Goal: Task Accomplishment & Management: Use online tool/utility

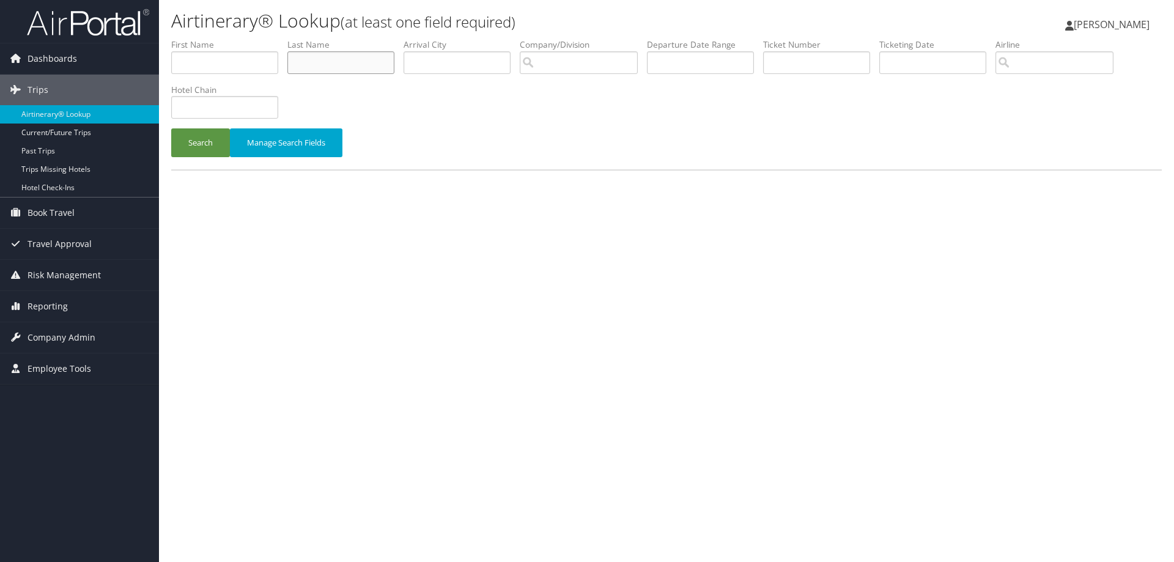
click at [351, 63] on input "text" at bounding box center [340, 62] width 107 height 23
type input "[PERSON_NAME]"
click at [171, 128] on button "Search" at bounding box center [200, 142] width 59 height 29
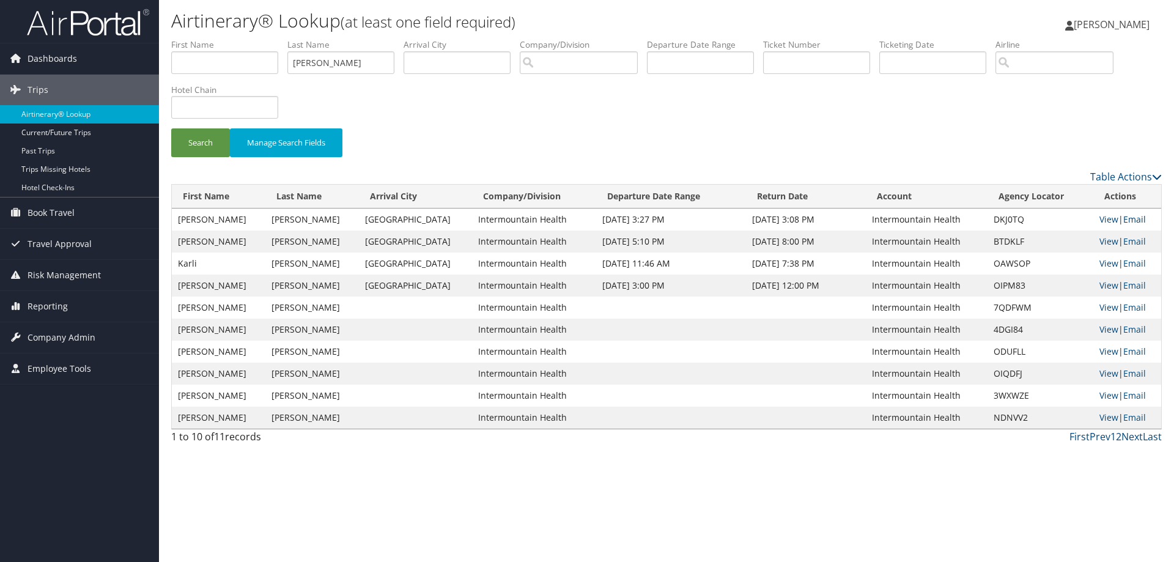
click at [1128, 221] on link "Email" at bounding box center [1135, 219] width 23 height 12
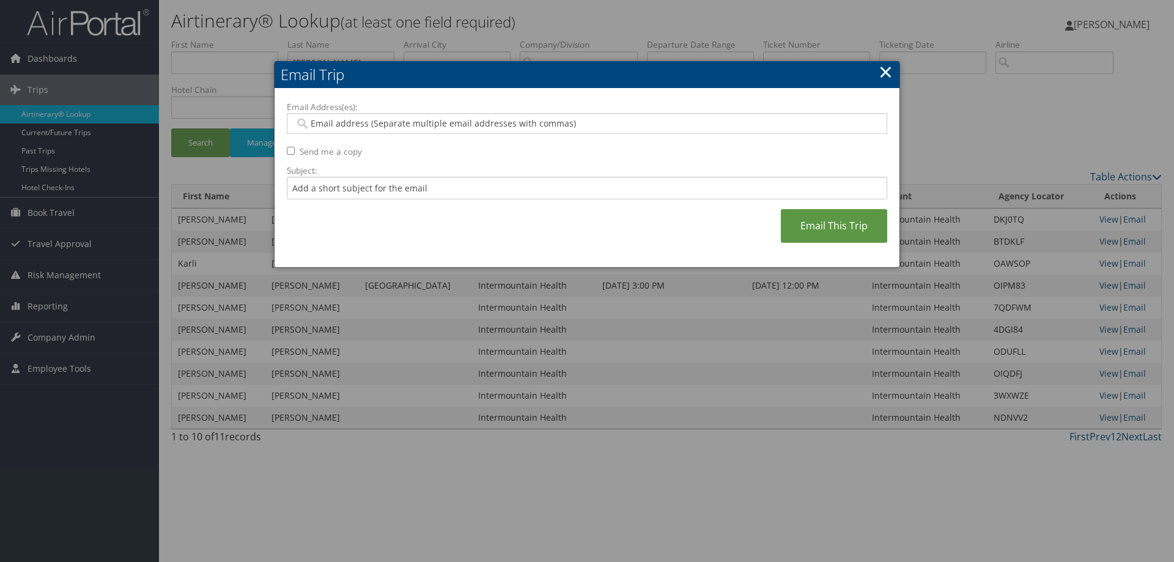
click at [323, 120] on input "Email Address(es):" at bounding box center [587, 123] width 584 height 12
type input "acki"
click at [308, 120] on input "acki" at bounding box center [587, 123] width 584 height 12
type input "j"
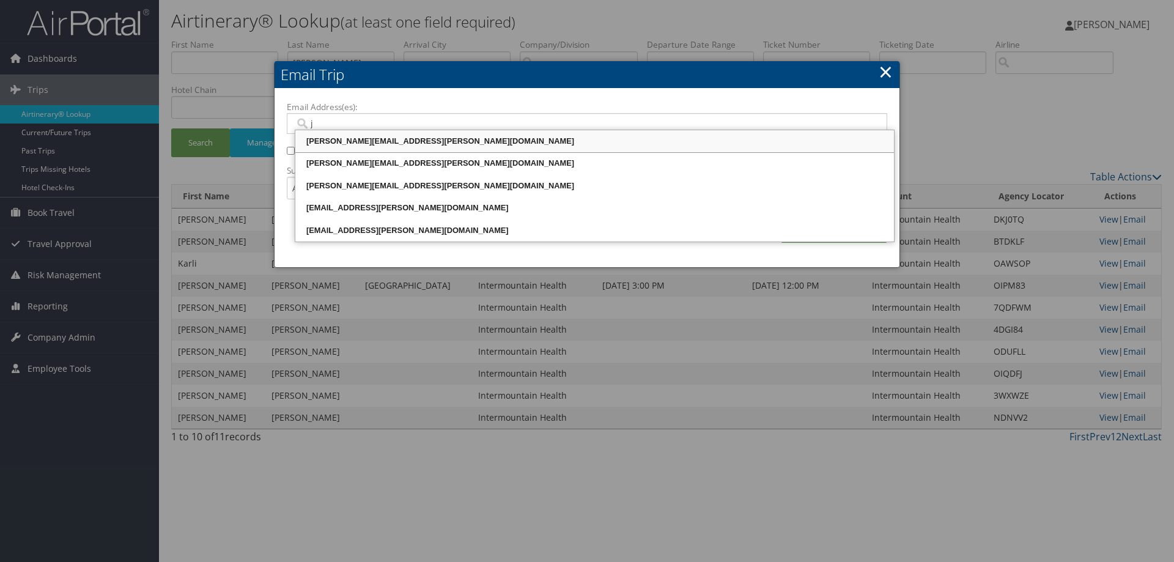
click at [333, 139] on div "[PERSON_NAME][EMAIL_ADDRESS][PERSON_NAME][DOMAIN_NAME]" at bounding box center [594, 141] width 595 height 12
type input "[PERSON_NAME][EMAIL_ADDRESS][PERSON_NAME][DOMAIN_NAME]"
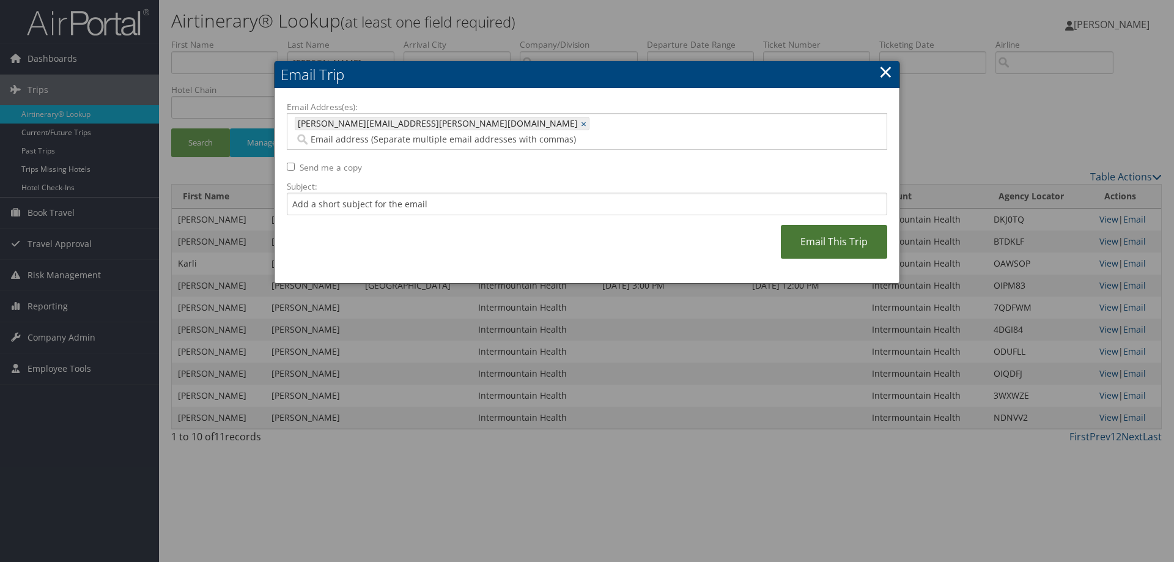
click at [787, 227] on link "Email This Trip" at bounding box center [834, 242] width 106 height 34
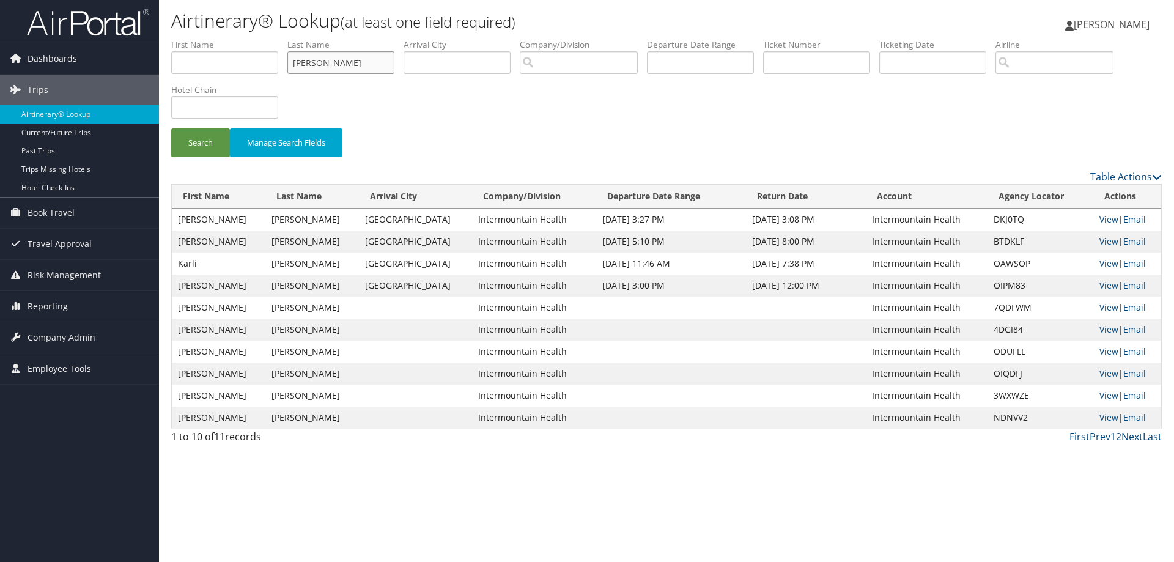
drag, startPoint x: 342, startPoint y: 66, endPoint x: 273, endPoint y: 62, distance: 68.6
click at [273, 39] on ul "First Name Last Name [PERSON_NAME] Departure City Arrival City Company/Division…" at bounding box center [666, 39] width 991 height 0
